Goal: Task Accomplishment & Management: Manage account settings

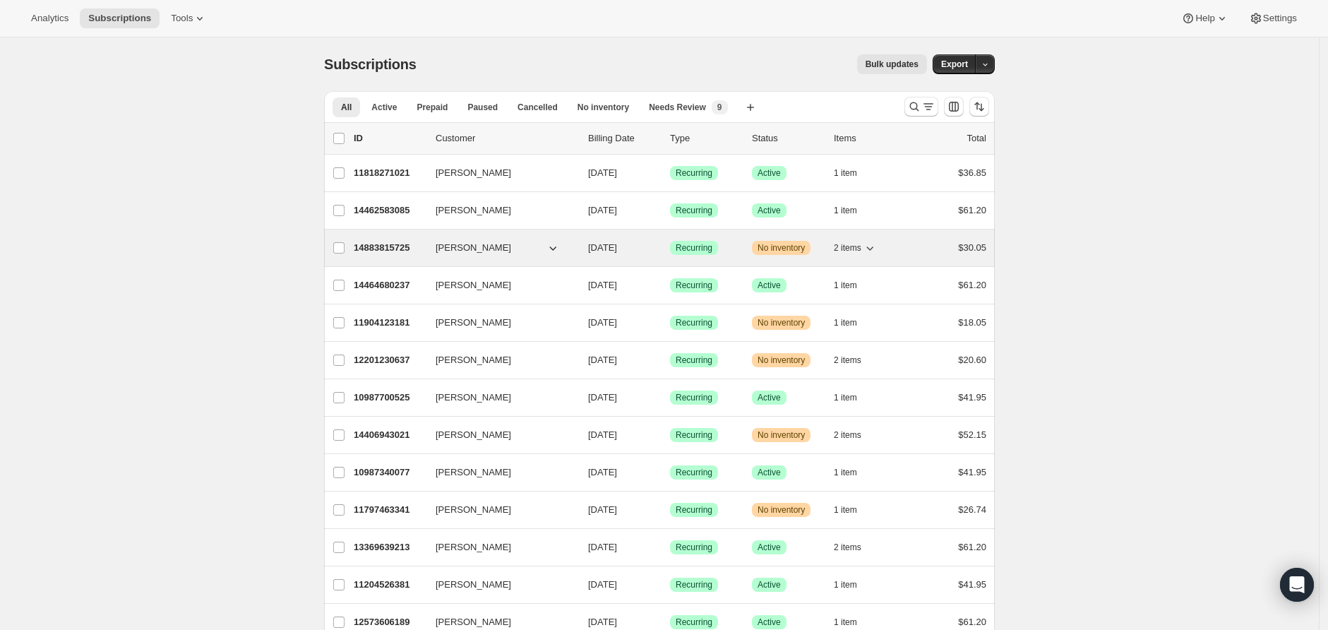
click at [862, 252] on span "2 items" at bounding box center [848, 247] width 28 height 11
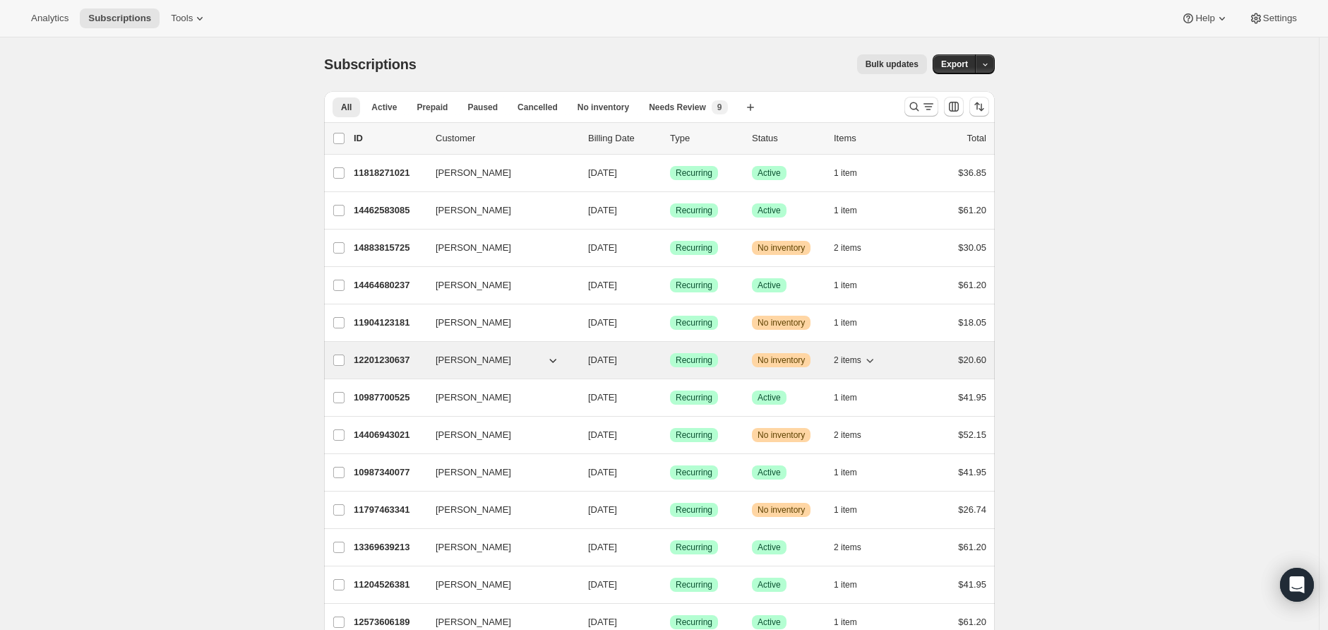
click at [858, 360] on span "2 items" at bounding box center [848, 360] width 28 height 11
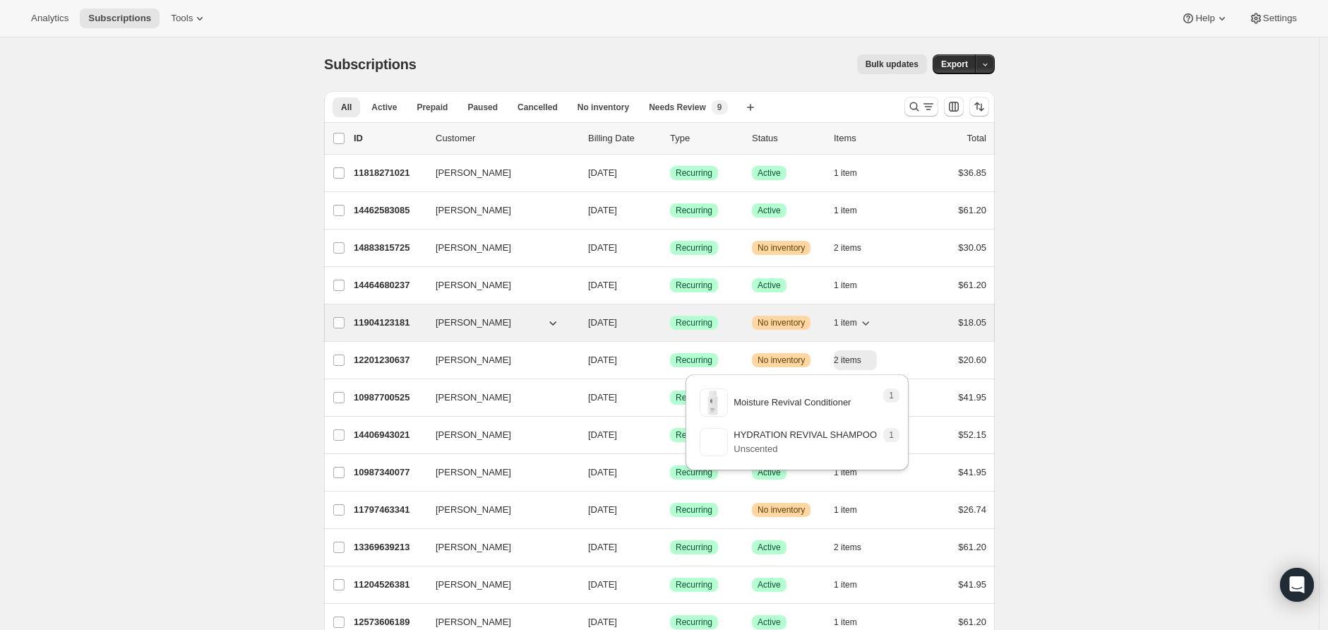
click at [857, 322] on span "1 item" at bounding box center [845, 322] width 23 height 11
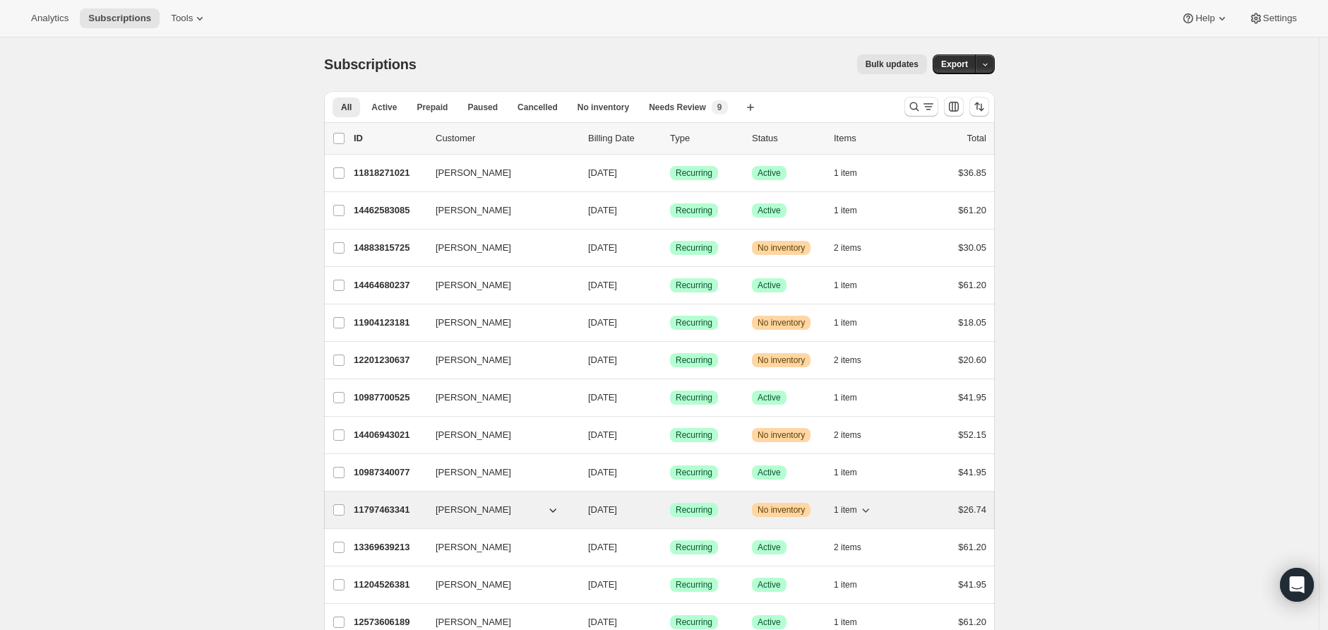
click at [867, 500] on button "1 item" at bounding box center [853, 510] width 39 height 20
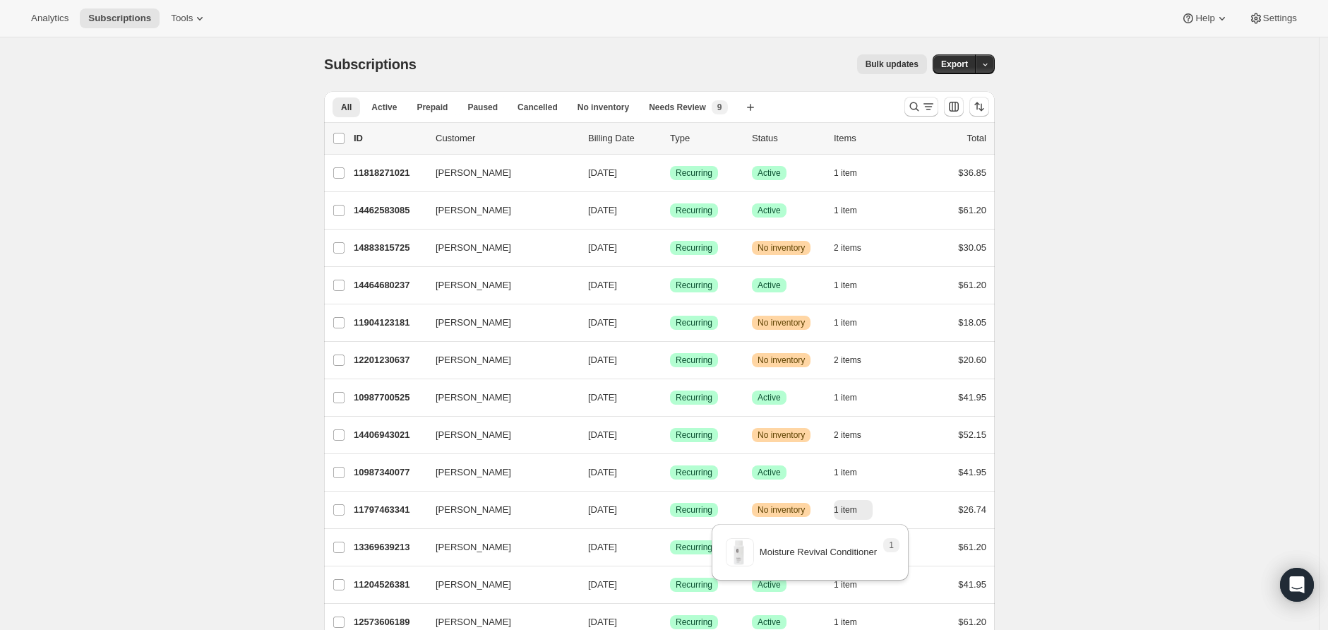
click at [192, 18] on span "Tools" at bounding box center [182, 18] width 22 height 11
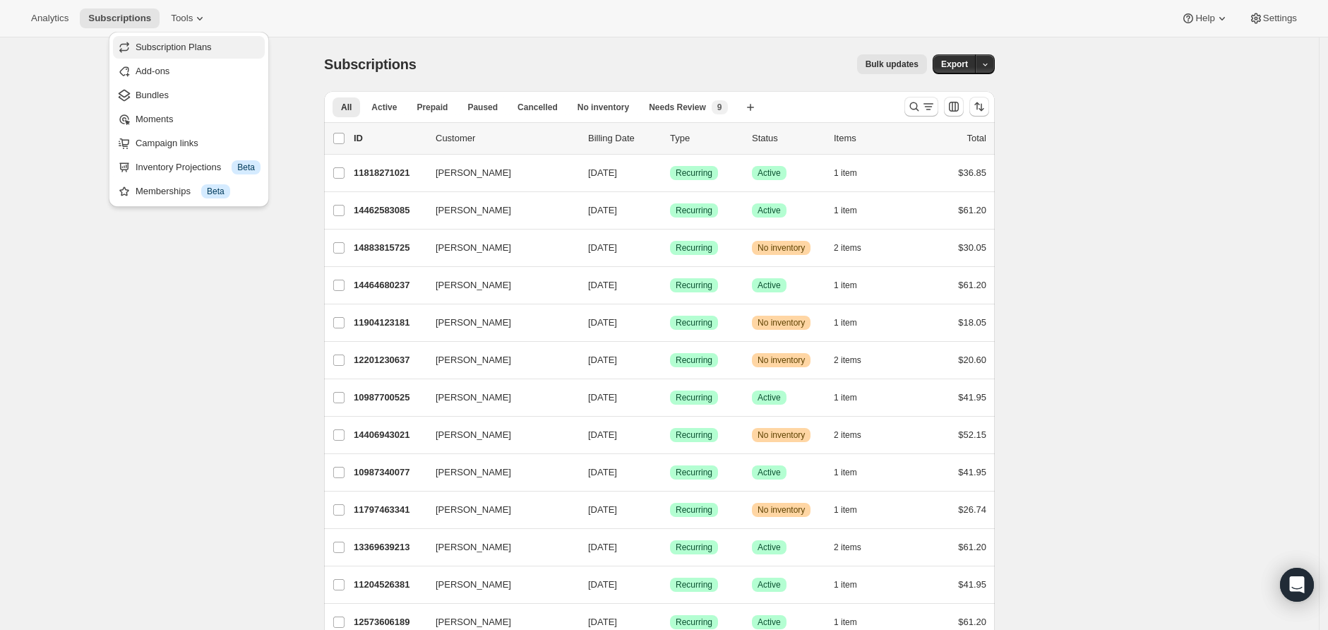
click at [175, 50] on span "Subscription Plans" at bounding box center [174, 47] width 76 height 11
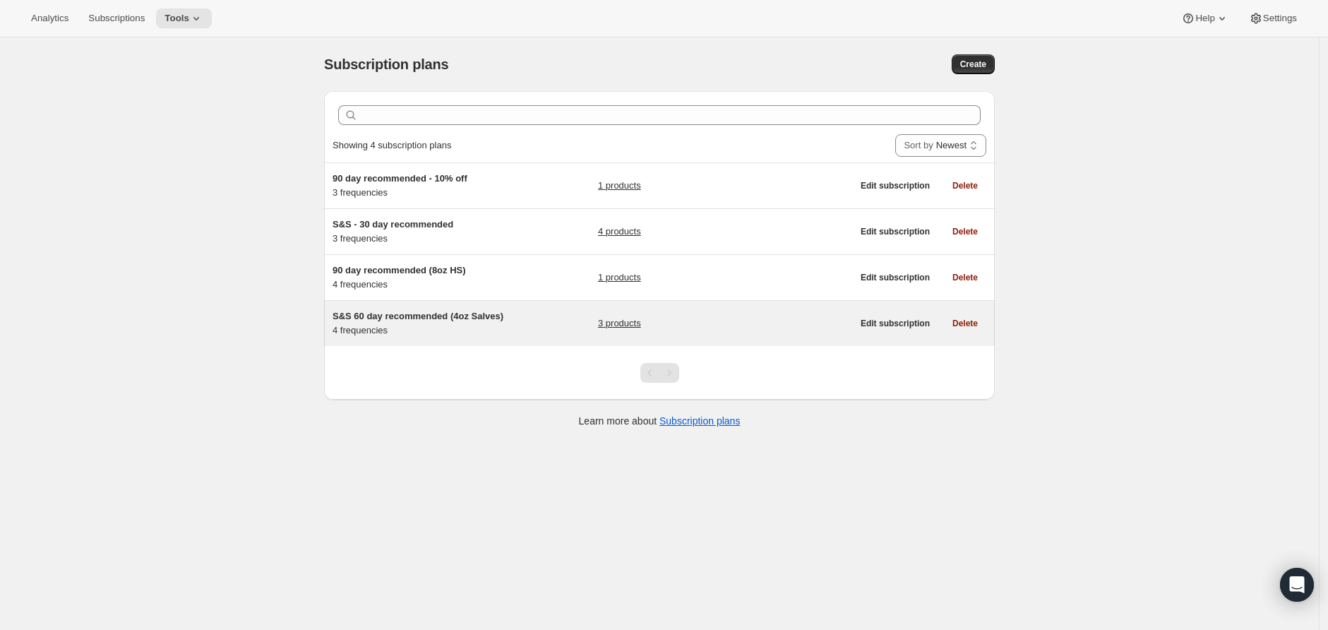
click at [530, 338] on div "S&S 60 day recommended (4oz Salves) 4 frequencies 3 products" at bounding box center [593, 323] width 520 height 28
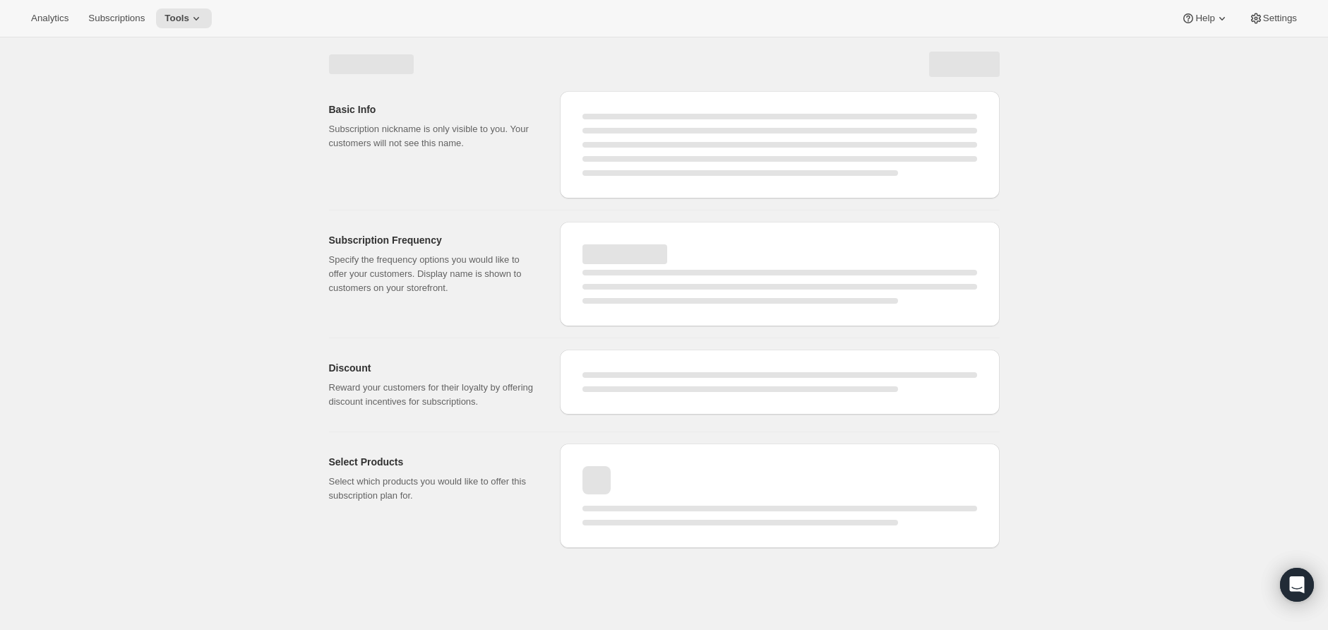
select select "WEEK"
select select "MONTH"
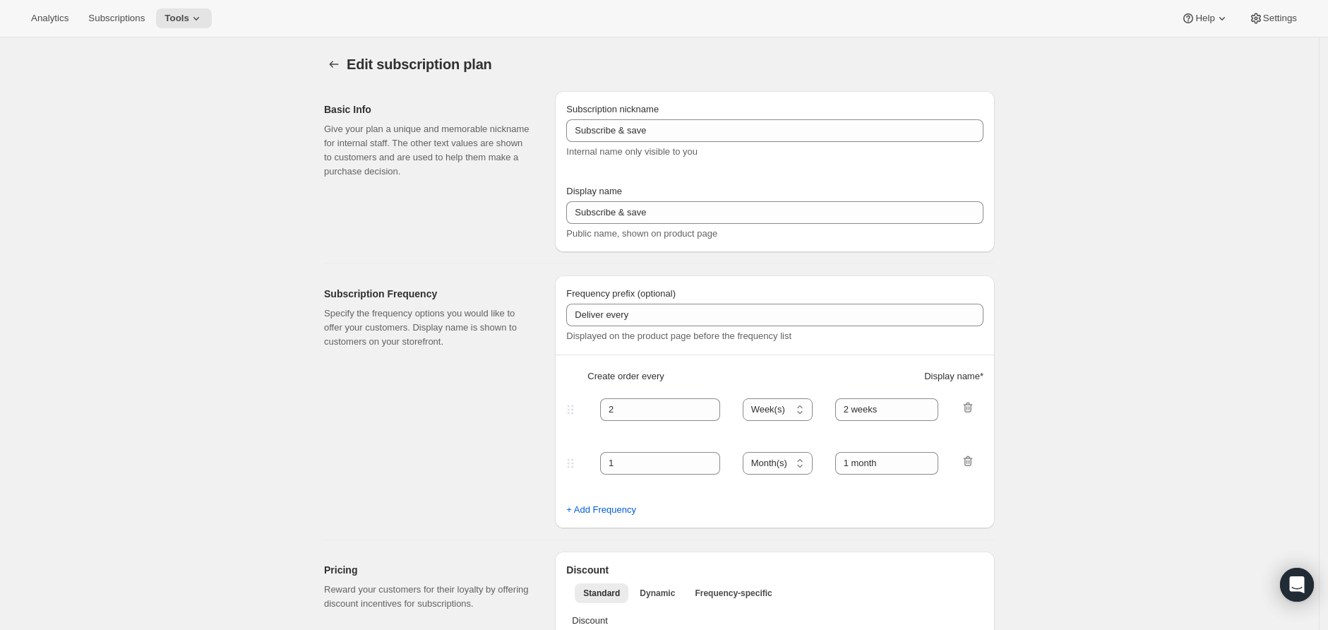
type input "S&S 60 day recommended (4oz Salves)"
type input "Subscribe & Save (15%)"
type input "Delivery every:"
type input "75"
select select "DAY"
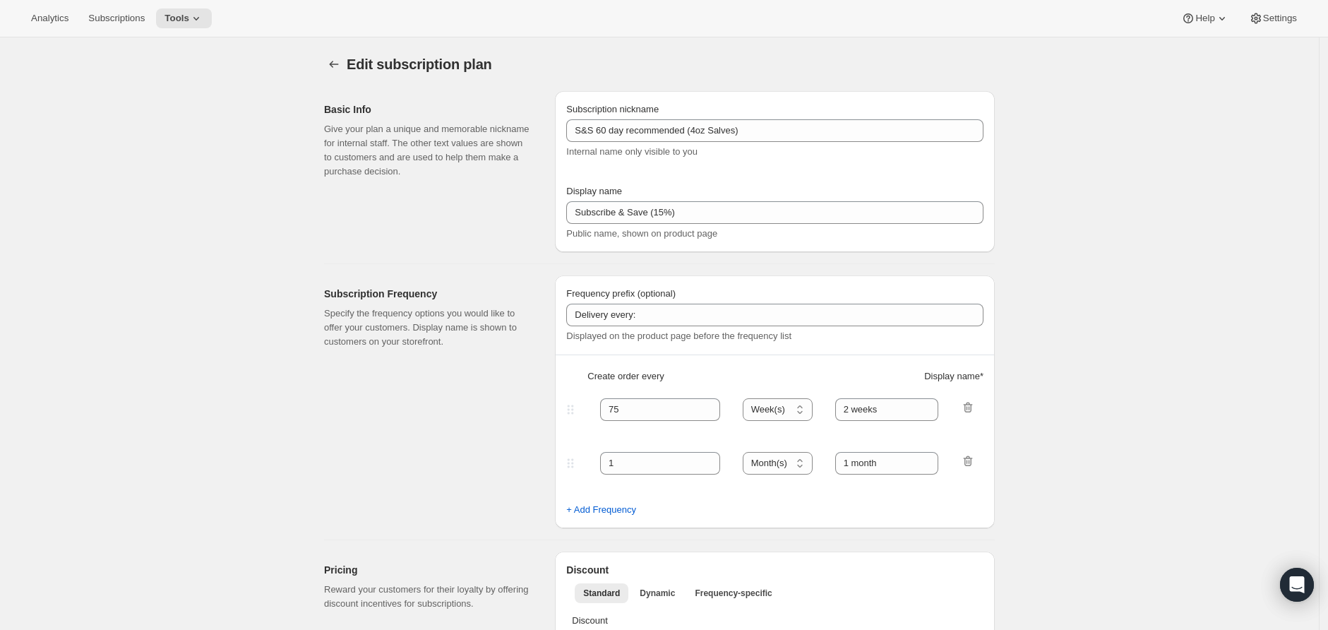
type input "75 Days - 15% off (Recommended)"
type input "60"
select select "DAY"
type input "60 Days - 15% off"
type input "15"
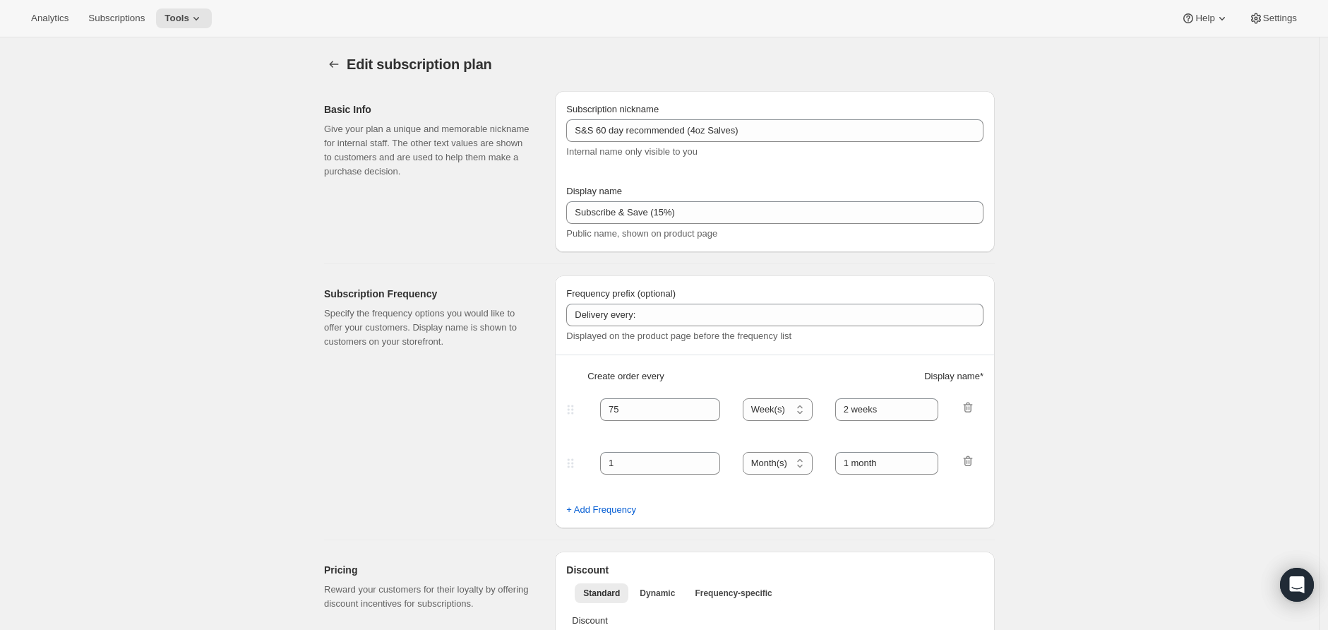
type input "<ul><li>Skip, modify, or cancel at any time</li><li>Exclusive offers</li></ul>"
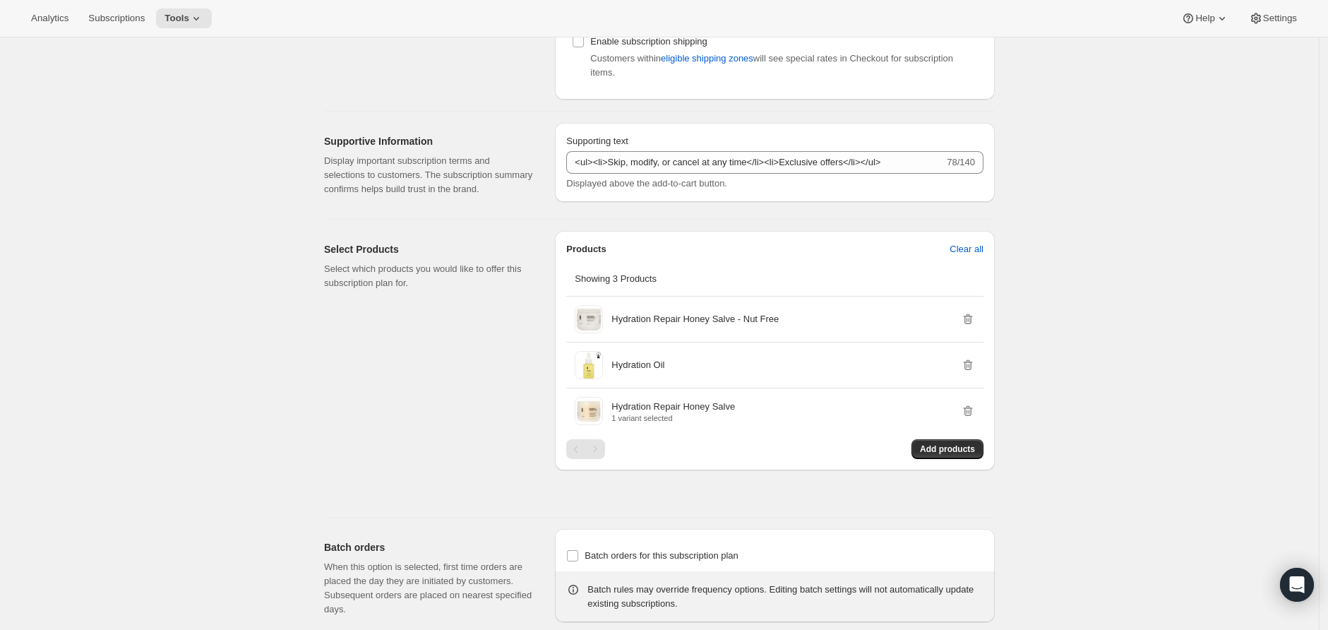
scroll to position [834, 0]
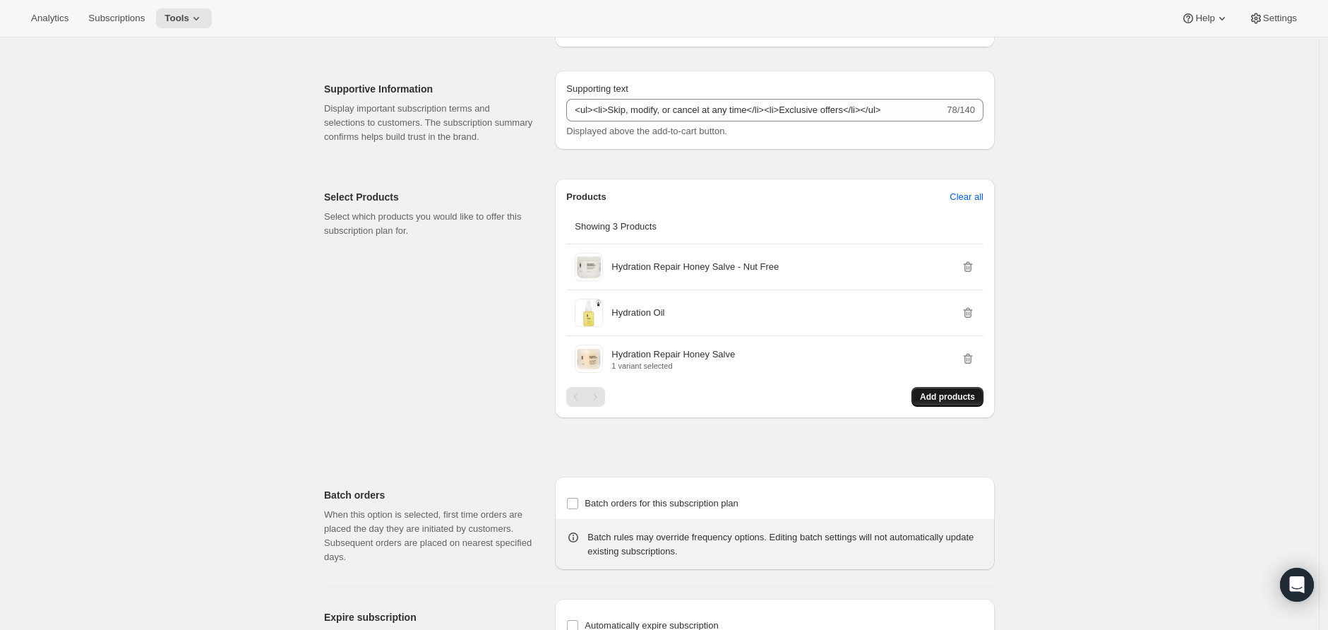
click at [956, 403] on span "Add products" at bounding box center [947, 396] width 55 height 11
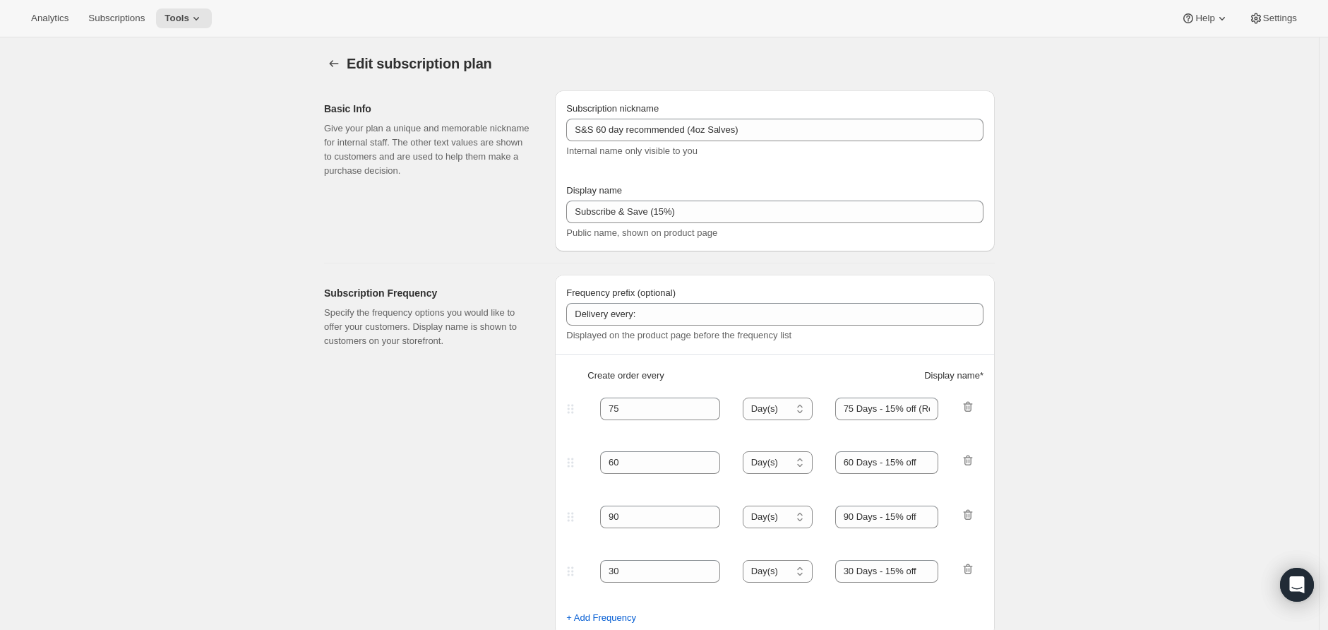
scroll to position [0, 0]
